Goal: Task Accomplishment & Management: Manage account settings

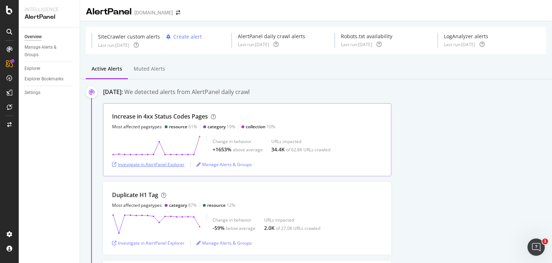
click at [166, 165] on div "Investigate in AlertPanel Explorer" at bounding box center [148, 164] width 72 height 6
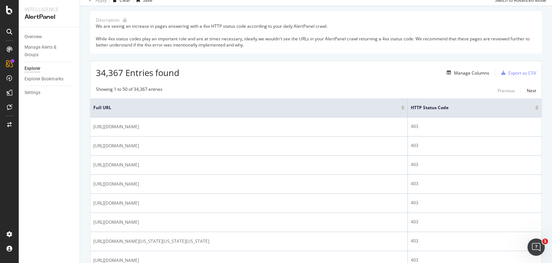
scroll to position [72, 0]
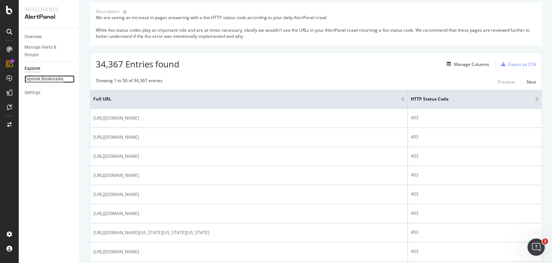
click at [63, 79] on div "Explorer Bookmarks" at bounding box center [43, 79] width 39 height 8
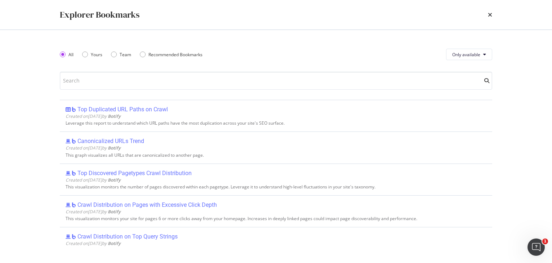
click at [486, 13] on div "Explorer Bookmarks" at bounding box center [276, 15] width 432 height 12
click at [488, 13] on icon "times" at bounding box center [489, 15] width 4 height 6
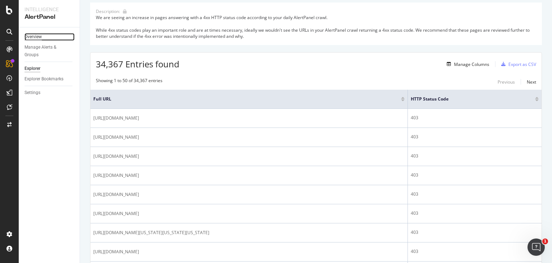
click at [37, 33] on div "Overview" at bounding box center [32, 37] width 17 height 8
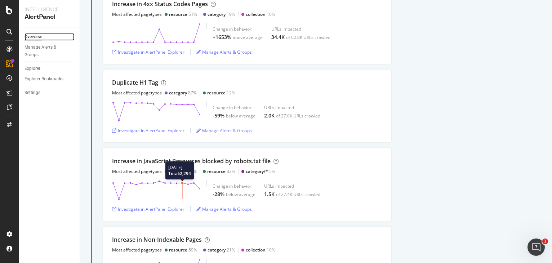
scroll to position [108, 0]
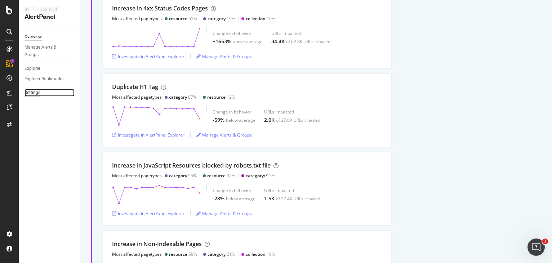
click at [37, 92] on div "Settings" at bounding box center [32, 93] width 16 height 8
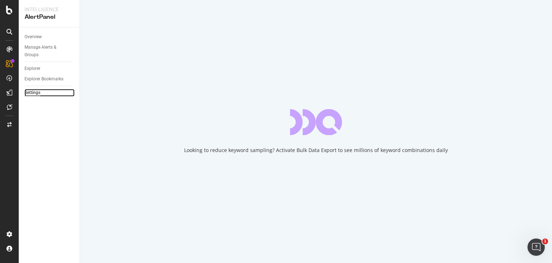
select select "21"
select select "30"
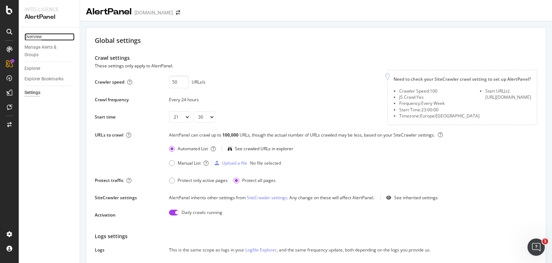
click at [37, 37] on div "Overview" at bounding box center [32, 37] width 17 height 8
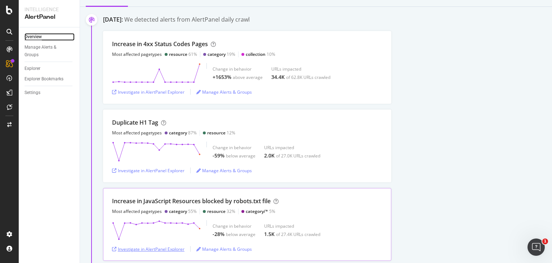
scroll to position [72, 0]
